Goal: Task Accomplishment & Management: Use online tool/utility

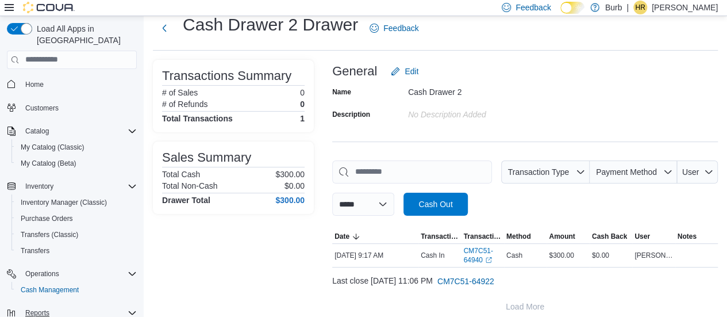
scroll to position [65, 0]
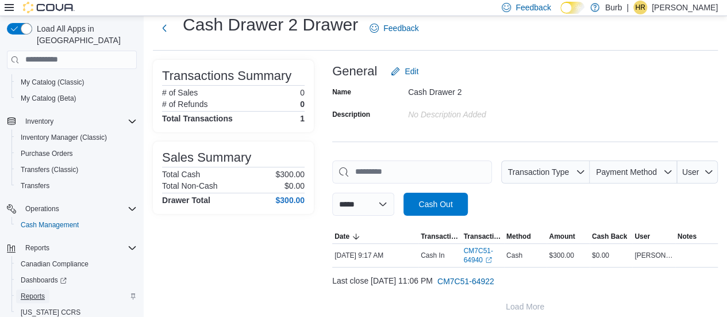
click at [34, 291] on span "Reports" at bounding box center [33, 295] width 24 height 9
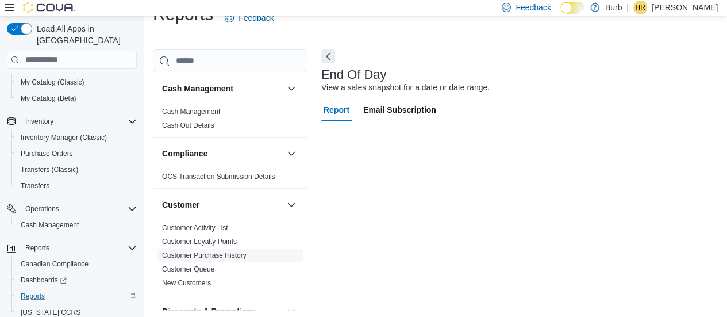
scroll to position [23, 0]
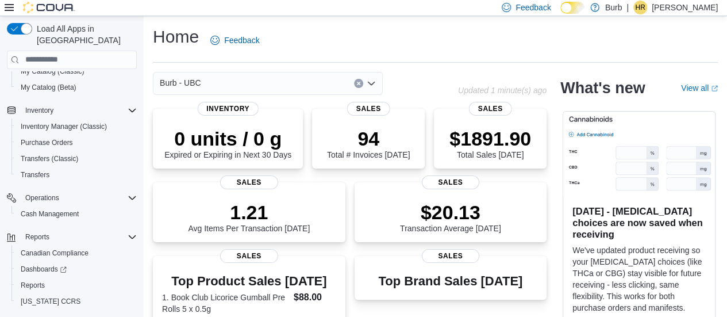
scroll to position [85, 0]
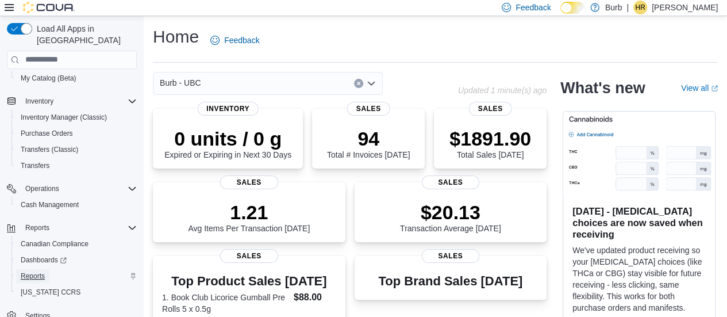
click at [38, 271] on span "Reports" at bounding box center [33, 275] width 24 height 9
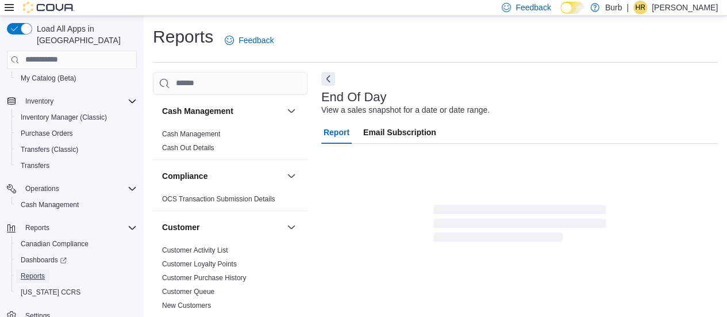
scroll to position [24, 0]
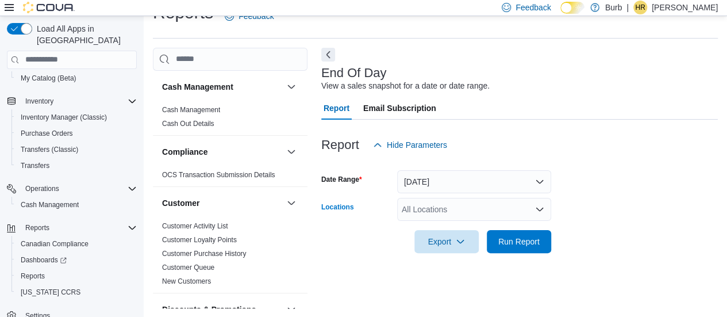
click at [521, 206] on div "All Locations" at bounding box center [474, 209] width 154 height 23
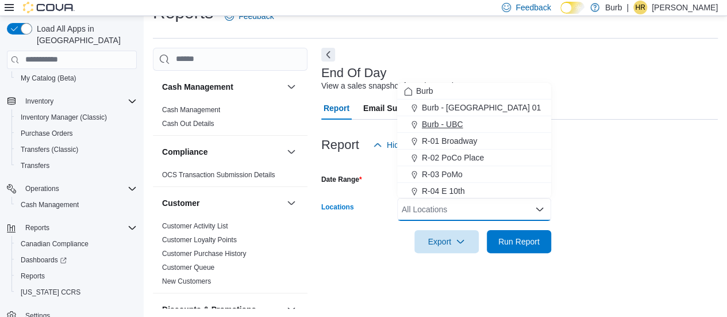
click at [450, 118] on span "Burb - UBC" at bounding box center [442, 123] width 41 height 11
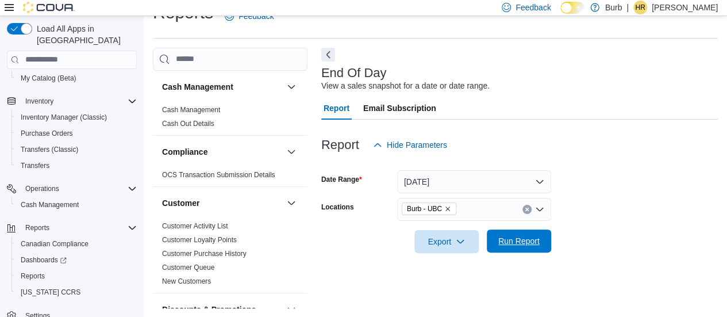
click at [495, 242] on span "Run Report" at bounding box center [519, 240] width 51 height 23
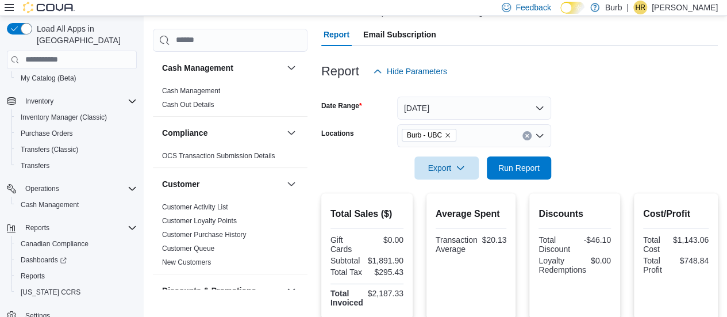
scroll to position [99, 0]
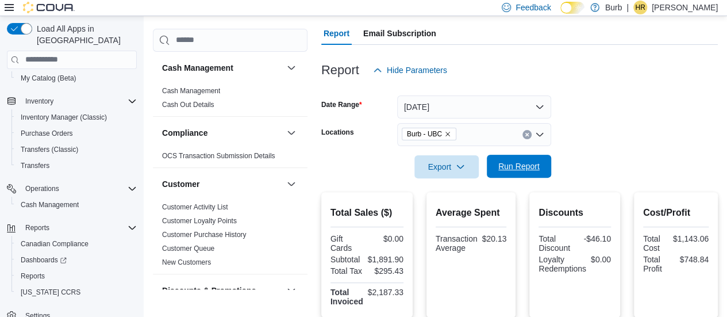
click at [510, 155] on span "Run Report" at bounding box center [519, 166] width 51 height 23
